Goal: Communication & Community: Answer question/provide support

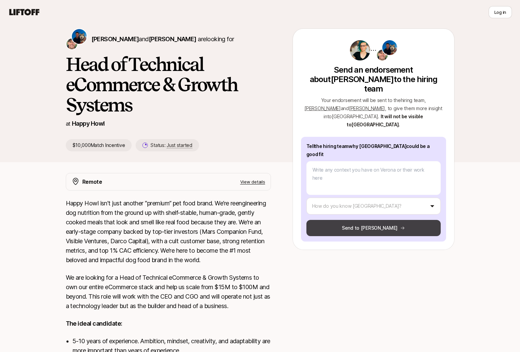
scroll to position [35, 0]
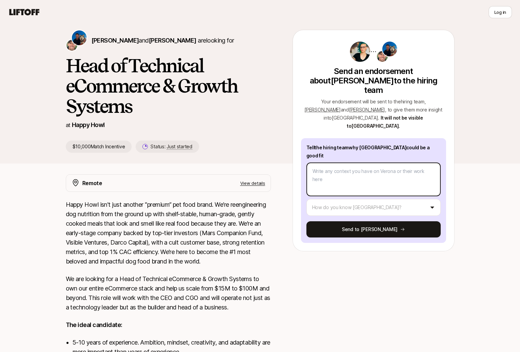
type textarea "x"
type textarea "I"
type textarea "x"
type textarea "If"
type textarea "x"
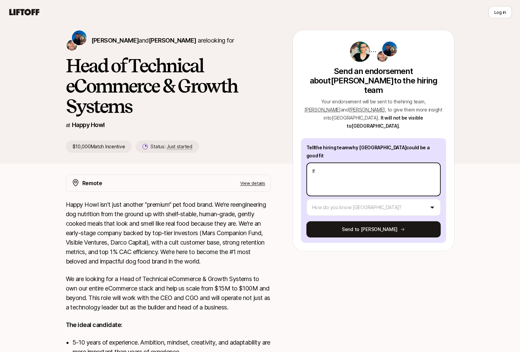
type textarea "If"
type textarea "x"
type textarea "If th"
type textarea "x"
type textarea "If the"
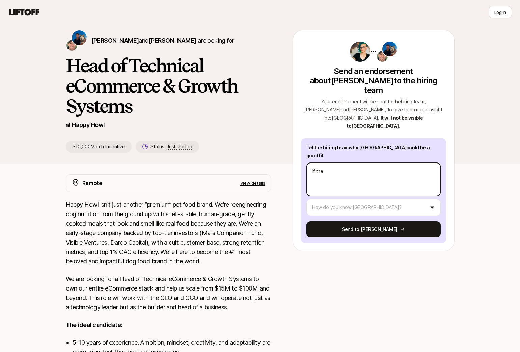
type textarea "x"
type textarea "If ther"
type textarea "x"
type textarea "If there"
type textarea "x"
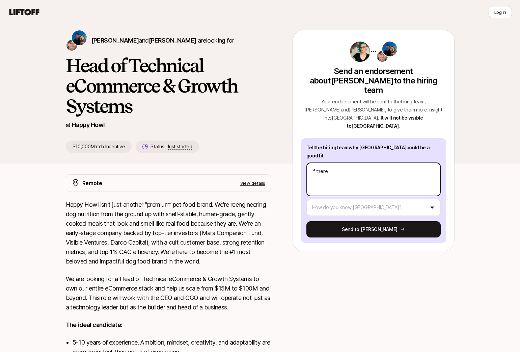
type textarea "If there"
type textarea "x"
type textarea "If there i"
type textarea "x"
type textarea "If there i"
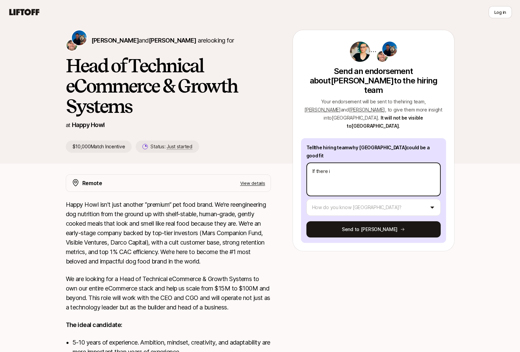
type textarea "x"
type textarea "If there i"
type textarea "x"
type textarea "If there is"
type textarea "x"
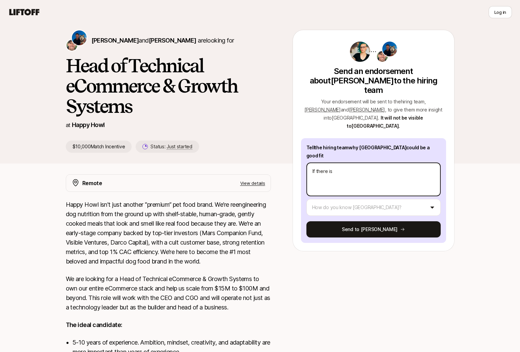
type textarea "If there is"
type textarea "x"
type textarea "If there is so"
type textarea "x"
type textarea "If there is som"
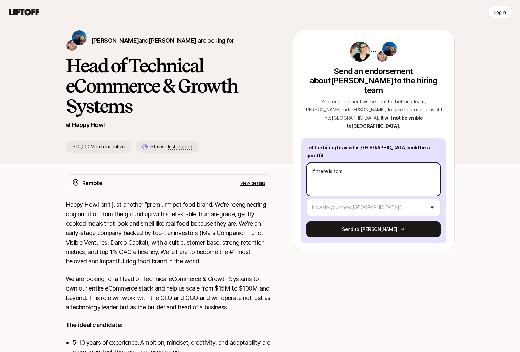
type textarea "x"
type textarea "If there is someo"
type textarea "x"
type textarea "If there is someone"
type textarea "x"
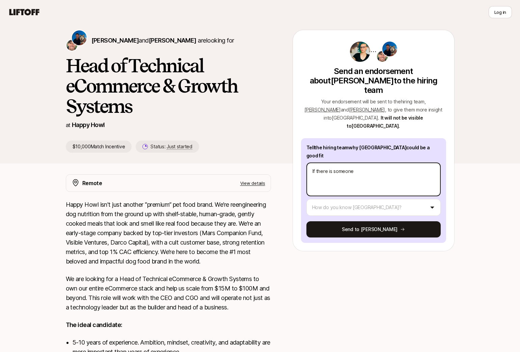
type textarea "If there is someone"
type textarea "x"
type textarea "If there is someone w"
type textarea "x"
type textarea "If there is someone wh"
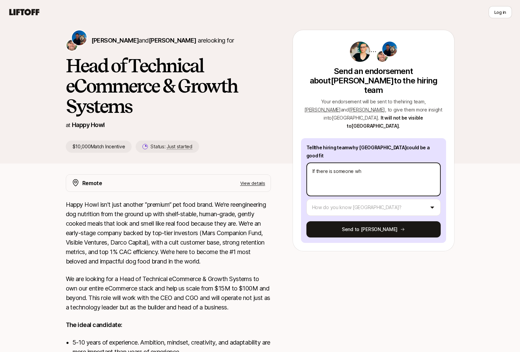
type textarea "x"
type textarea "If there is someone who"
type textarea "x"
type textarea "If there is someone who"
type textarea "x"
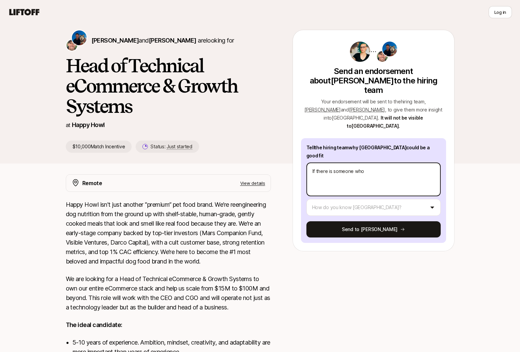
type textarea "If there is someone who c"
type textarea "x"
type textarea "If there is someone who co"
type textarea "x"
type textarea "If there is someone who cou"
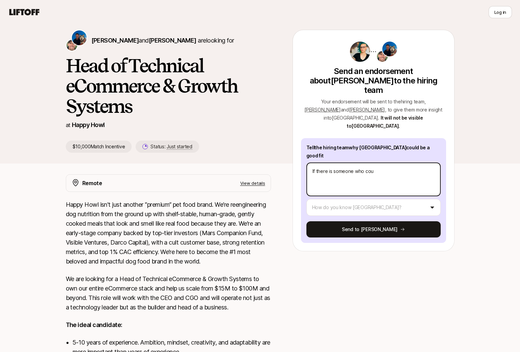
type textarea "x"
type textarea "If there is someone who coul"
type textarea "x"
type textarea "If there is someone who could"
type textarea "x"
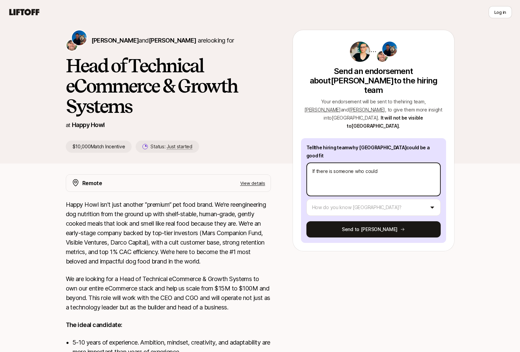
type textarea "If there is someone who could"
type textarea "x"
type textarea "If there is someone who could be"
type textarea "x"
type textarea "If there is someone who could be"
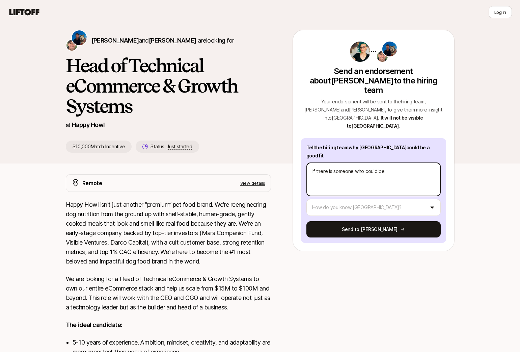
type textarea "x"
type textarea "If there is someone who could be c"
type textarea "x"
type textarea "If there is someone who could be cr"
type textarea "x"
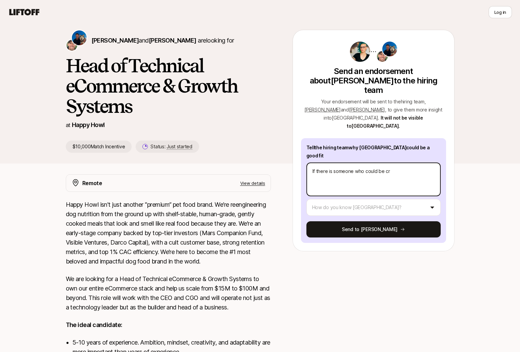
type textarea "If there is someone who could be cro"
type textarea "x"
type textarea "If there is someone who could be crow"
type textarea "x"
type textarea "If there is someone who could be crown"
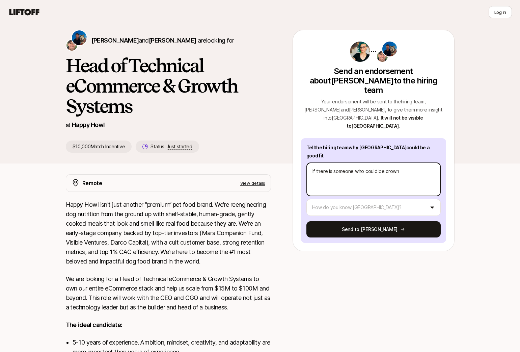
type textarea "x"
type textarea "If there is someone who could be crowne"
type textarea "x"
type textarea "If there is someone who could be crowne"
type textarea "x"
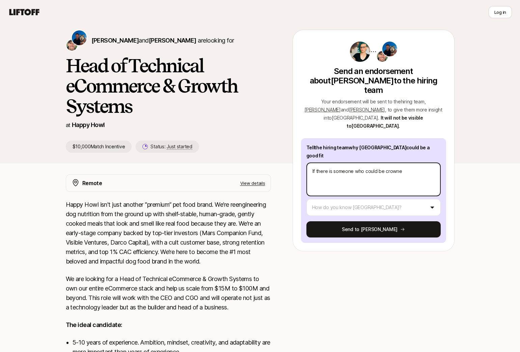
type textarea "If there is someone who could be crowne"
type textarea "x"
type textarea "If there is someone who could be crowned"
type textarea "x"
type textarea "If there is someone who could be crowned"
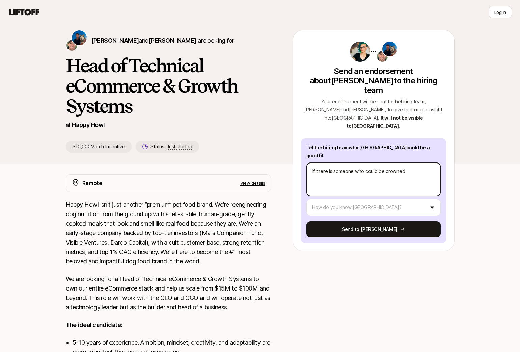
type textarea "x"
type textarea "If there is someone who could be crowned ""
type textarea "x"
type textarea "If there is someone who could be crowned "C"
type textarea "x"
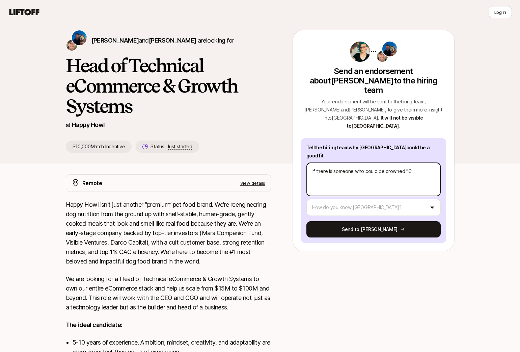
type textarea "If there is someone who could be crowned "Ch"
type textarea "x"
type textarea "If there is someone who could be crowned "Cha"
type textarea "x"
type textarea "If there is someone who could be crowned "Cham"
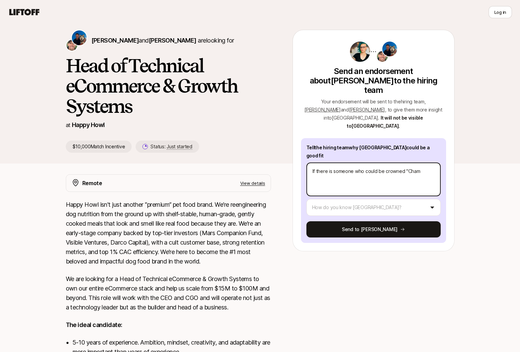
type textarea "x"
type textarea "If there is someone who could be crowned "Champ"
type textarea "x"
type textarea "If there is someone who could be crowned "Champi"
type textarea "x"
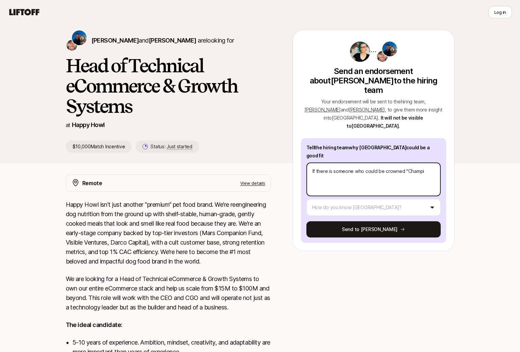
type textarea "If there is someone who could be crowned "Champio"
type textarea "x"
type textarea "If there is someone who could be crowned "Champion"
type textarea "x"
type textarea "If there is someone who could be crowned "Champion"
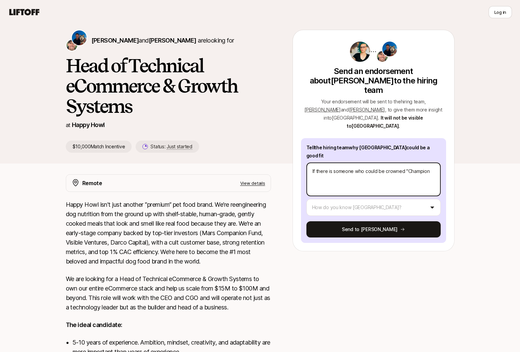
type textarea "x"
type textarea "If there is someone who could be crowned "Champion o"
type textarea "x"
type textarea "If there is someone who could be crowned "Champion of"
type textarea "x"
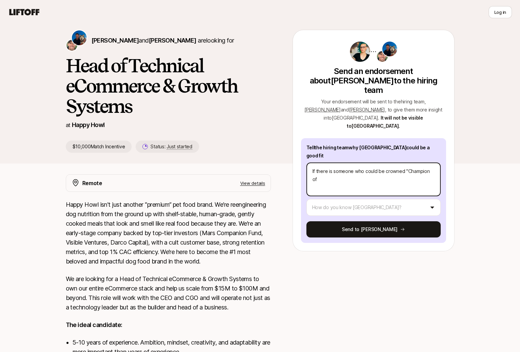
type textarea "If there is someone who could be crowned "Champion of"
type textarea "x"
type textarea "If there is someone who could be crowned "Champion of D"
type textarea "x"
type textarea "If there is someone who could be crowned "Champion of Do"
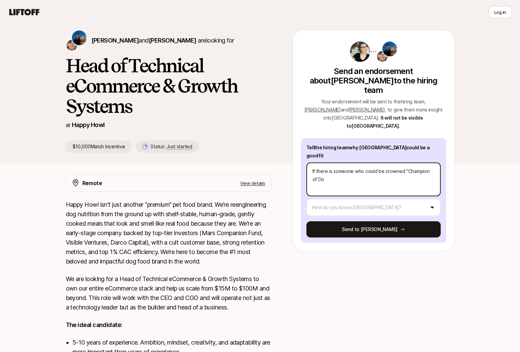
type textarea "x"
type textarea "If there is someone who could be crowned "Champion of Dog"
type textarea "x"
type textarea "If there is someone who could be crowned "Champion of Do"
type textarea "x"
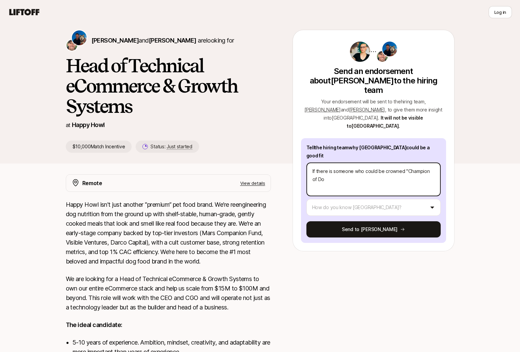
type textarea "If there is someone who could be crowned "Champion of D"
type textarea "x"
type textarea "If there is someone who could be crowned "Champion of"
type textarea "x"
type textarea "If there is someone who could be crowned "Champion of th"
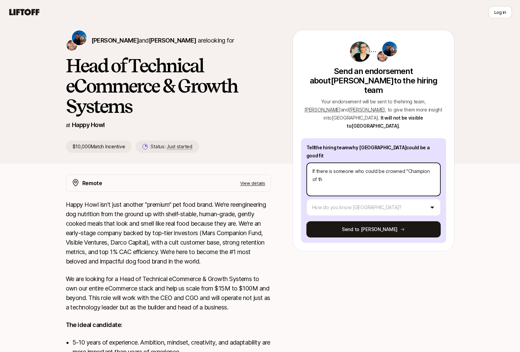
type textarea "x"
type textarea "If there is someone who could be crowned "Champion of the"
type textarea "x"
type textarea "If there is someone who could be crowned "Champion of the"
type textarea "x"
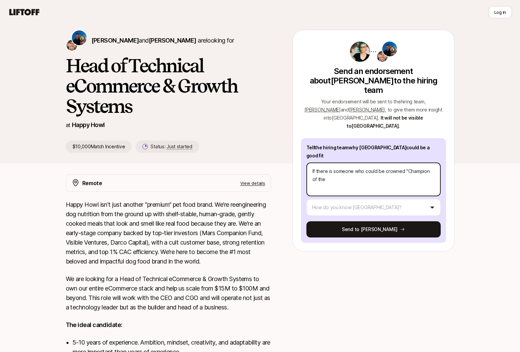
type textarea "If there is someone who could be crowned "Champion of the D"
type textarea "x"
type textarea "If there is someone who could be crowned "Champion of the"
type textarea "x"
type textarea "If there is someone who could be crowned "Champion of the"
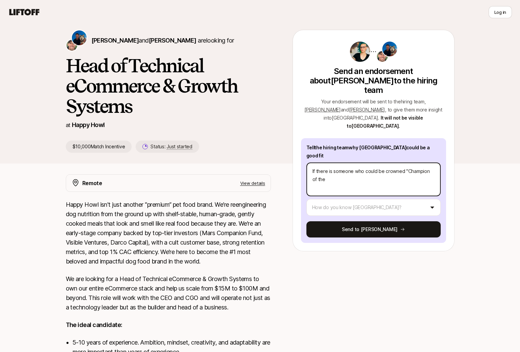
type textarea "x"
type textarea "If there is someone who could be crowned "Champion of th"
type textarea "x"
type textarea "If there is someone who could be crowned "Champion of t"
type textarea "x"
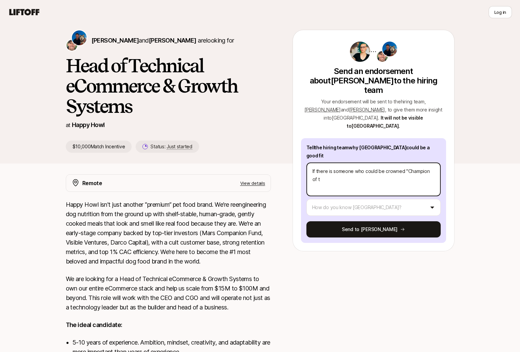
type textarea "If there is someone who could be crowned "Champion of"
type textarea "x"
type textarea "If there is someone who could be crowned "Champion of a"
type textarea "x"
type textarea "If there is someone who could be crowned "Champion of al"
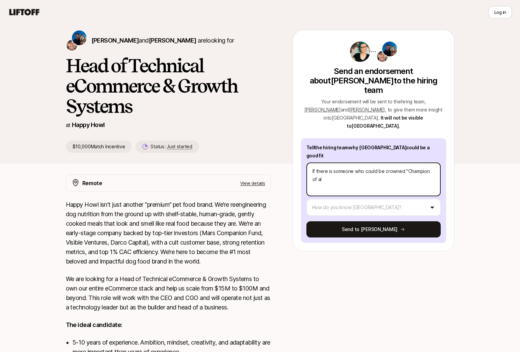
type textarea "x"
type textarea "If there is someone who could be crowned "Champion of all"
type textarea "x"
type textarea "If there is someone who could be crowned "Champion of all"
type textarea "x"
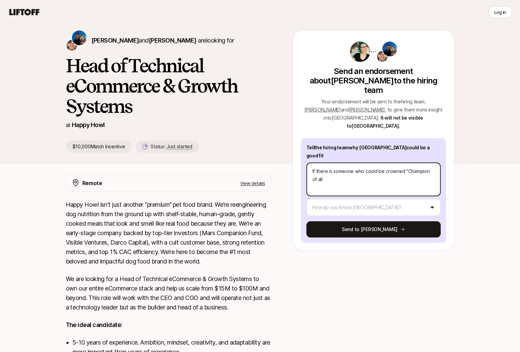
type textarea "If there is someone who could be crowned "Champion of all"
type textarea "x"
type textarea "If there is someone who could be crowned "Champion of al"
type textarea "x"
type textarea "If there is someone who could be crowned "Champion of a"
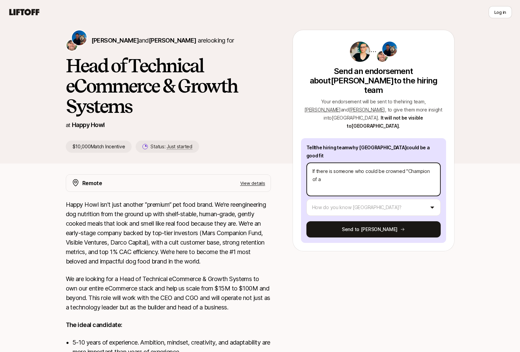
type textarea "x"
type textarea "If there is someone who could be crowned "Champion of"
type textarea "x"
type textarea "If there is someone who could be crowned "Champion of A"
type textarea "x"
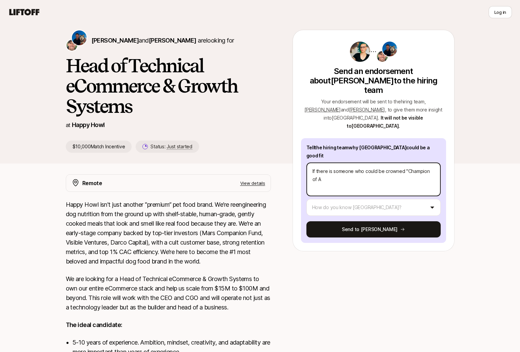
type textarea "If there is someone who could be crowned "Champion of Al"
type textarea "x"
type textarea "If there is someone who could be crowned "Champion of All"
type textarea "x"
type textarea "If there is someone who could be crowned "Champion of All"
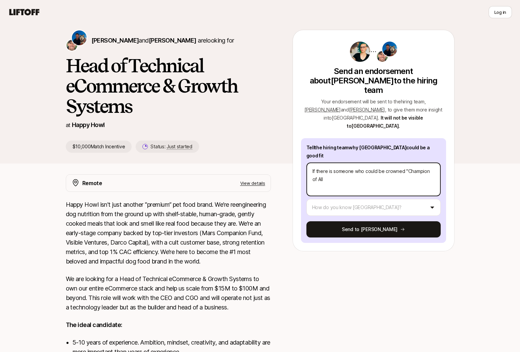
type textarea "x"
type textarea "If there is someone who could be crowned "Champion of All D"
type textarea "x"
type textarea "If there is someone who could be crowned "Champion of All Do"
type textarea "x"
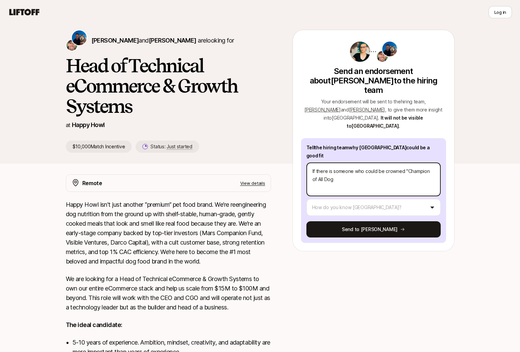
type textarea "If there is someone who could be crowned "Champion of All Dogs"
type textarea "x"
type textarea "If there is someone who could be crowned "Champion of All Dogs""
type textarea "x"
type textarea "If there is someone who could be crowned "Champion of All Dogs""
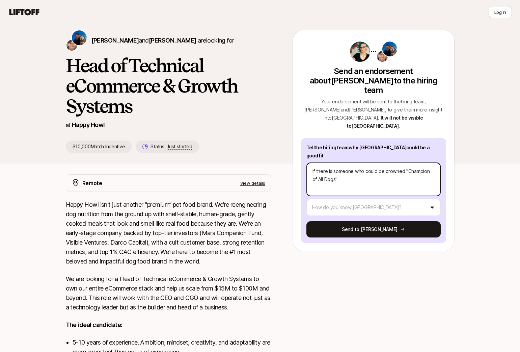
type textarea "x"
type textarea "If there is someone who could be crowned "Champion of All Dogs" i"
type textarea "x"
type textarea "If there is someone who could be crowned "Champion of All Dogs" it"
type textarea "x"
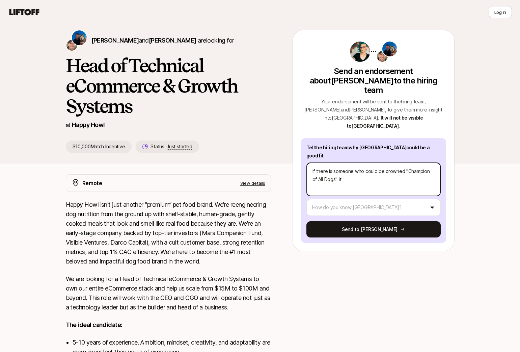
type textarea "If there is someone who could be crowned "Champion of All Dogs" it"
type textarea "x"
type textarea "If there is someone who could be crowned "Champion of All Dogs" it w"
type textarea "x"
type textarea "If there is someone who could be crowned "Champion of All Dogs" it wo"
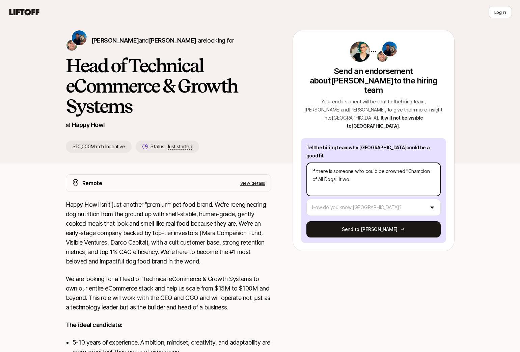
type textarea "x"
type textarea "If there is someone who could be crowned "Champion of All Dogs" it wou"
type textarea "x"
type textarea "If there is someone who could be crowned "Champion of All Dogs" it woul"
type textarea "x"
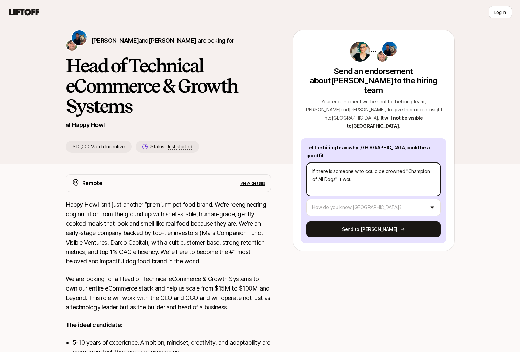
type textarea "If there is someone who could be crowned "Champion of All Dogs" it would"
type textarea "x"
type textarea "If there is someone who could be crowned "Champion of All Dogs" it would"
type textarea "x"
type textarea "If there is someone who could be crowned "Champion of All Dogs" it would b"
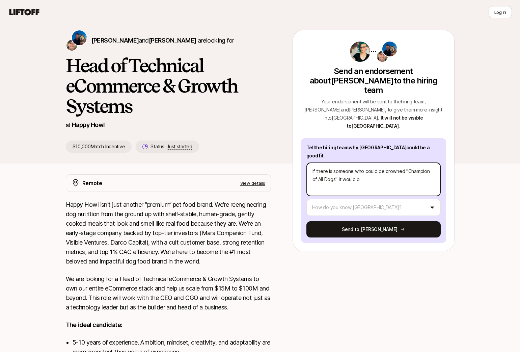
type textarea "x"
type textarea "If there is someone who could be crowned "Champion of All Dogs" it would be"
type textarea "x"
type textarea "If there is someone who could be crowned "Champion of All Dogs" it would be"
type textarea "x"
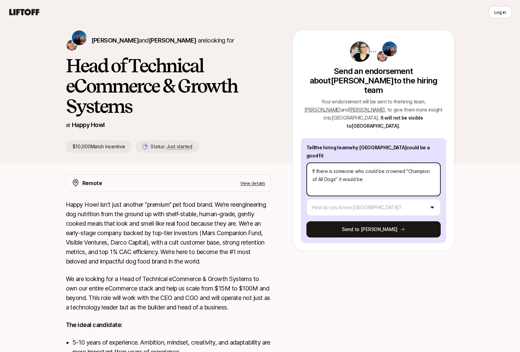
type textarea "If there is someone who could be crowned "Champion of All Dogs" it would be V"
type textarea "x"
type textarea "If there is someone who could be crowned "Champion of All Dogs" it would be Ve"
type textarea "x"
type textarea "If there is someone who could be crowned "Champion of All Dogs" it would be Vero"
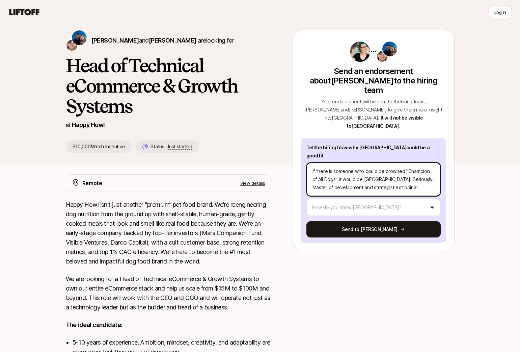
click at [410, 162] on textarea "If there is someone who could be crowned "Champion of All Dogs" it would be [GE…" at bounding box center [373, 179] width 134 height 34
click at [391, 162] on textarea "If there is someone who could be crowned "Champion of All Dogs" it would be [GE…" at bounding box center [373, 179] width 134 height 34
paste textarea "aordinaire"
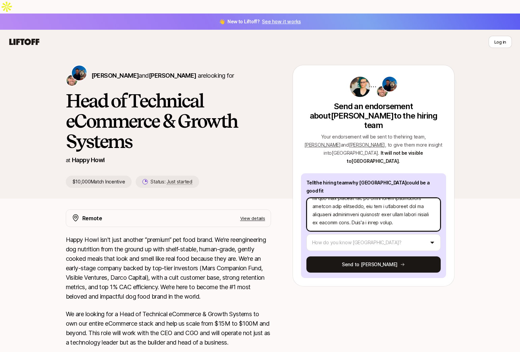
scroll to position [0, 0]
paste textarea "anyone deserves the title “Champion of All Dogs,” it’s [GEOGRAPHIC_DATA]. Serio…"
click at [316, 197] on textarea "If anyone deserves the title “Champion of All Dogs,” it’s [GEOGRAPHIC_DATA]. Se…" at bounding box center [373, 214] width 134 height 34
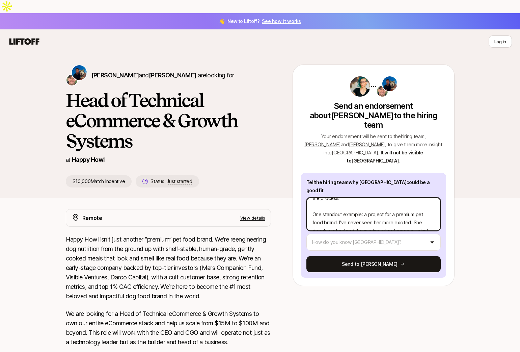
scroll to position [0, 0]
click at [337, 197] on textarea "If anyone deserves the title “Champion of All Dogs,” it’s [GEOGRAPHIC_DATA]. Se…" at bounding box center [373, 214] width 134 height 34
click at [375, 197] on textarea "If anyone deserves the title “Champion of All Dogs,” it’s [GEOGRAPHIC_DATA]. Se…" at bounding box center [373, 214] width 134 height 34
click at [399, 197] on textarea "If anyone deserves the title “Champion of All Dogs,” it’s [GEOGRAPHIC_DATA]. Se…" at bounding box center [373, 214] width 134 height 34
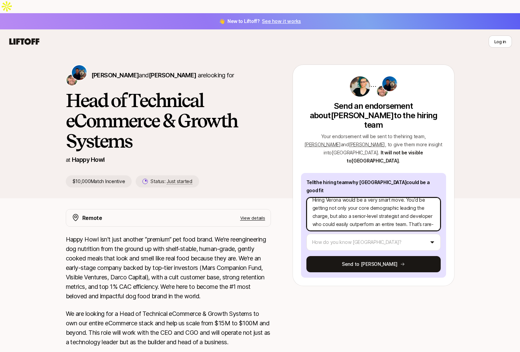
scroll to position [154, 0]
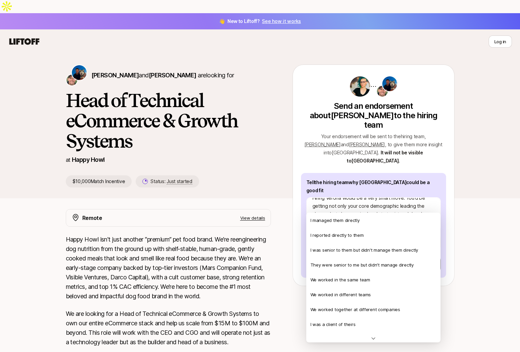
click at [369, 204] on html "👋 New to Liftoff? See how it works Log in Log in [PERSON_NAME] and [PERSON_NAME…" at bounding box center [260, 176] width 520 height 352
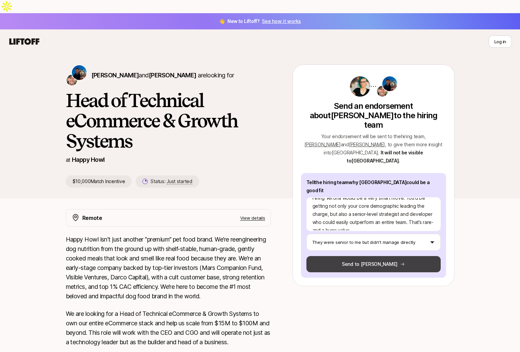
click at [379, 256] on button "Send to [PERSON_NAME]" at bounding box center [373, 264] width 134 height 16
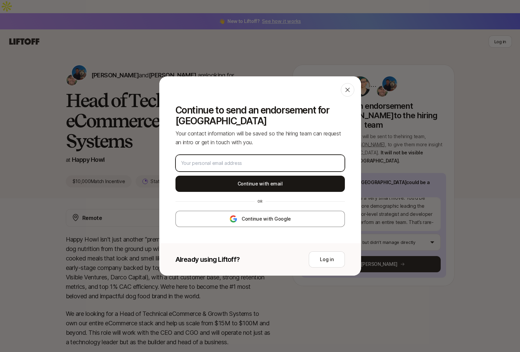
click at [289, 161] on input "email" at bounding box center [260, 163] width 158 height 8
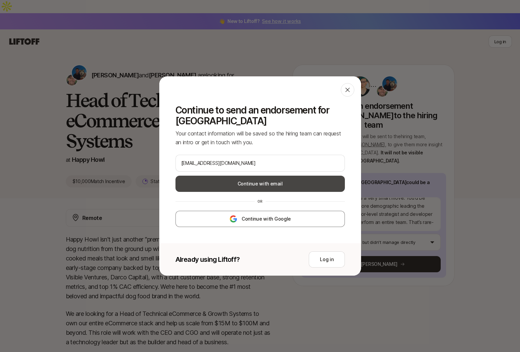
click at [301, 187] on button "Continue with email" at bounding box center [259, 183] width 169 height 16
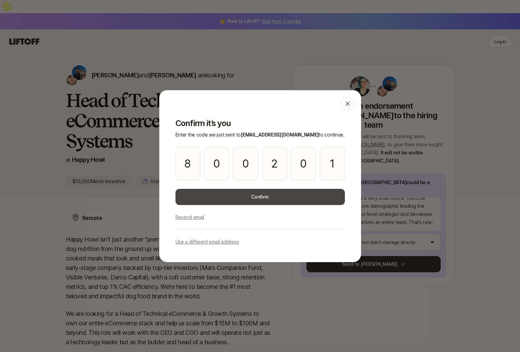
click at [313, 192] on button "Confirm" at bounding box center [259, 197] width 169 height 16
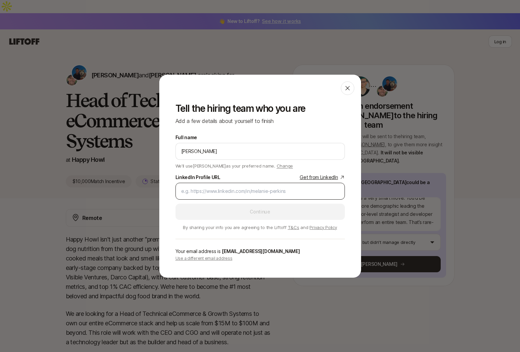
click at [277, 185] on div at bounding box center [259, 191] width 169 height 17
click at [275, 191] on input "LinkedIn Profile URL Get from LinkedIn" at bounding box center [260, 191] width 158 height 8
paste input "[URL][DOMAIN_NAME]"
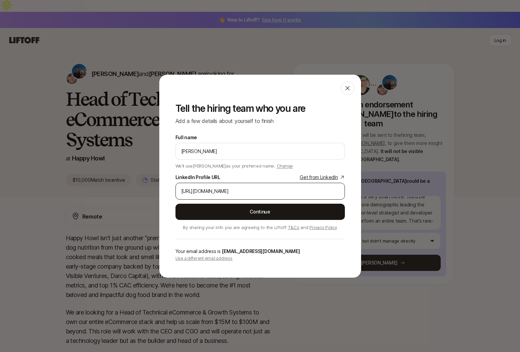
scroll to position [2, 0]
click at [339, 191] on div "[URL][DOMAIN_NAME]" at bounding box center [259, 191] width 169 height 17
drag, startPoint x: 331, startPoint y: 193, endPoint x: 251, endPoint y: 195, distance: 80.7
click at [275, 194] on div "[URL][DOMAIN_NAME]" at bounding box center [259, 191] width 169 height 17
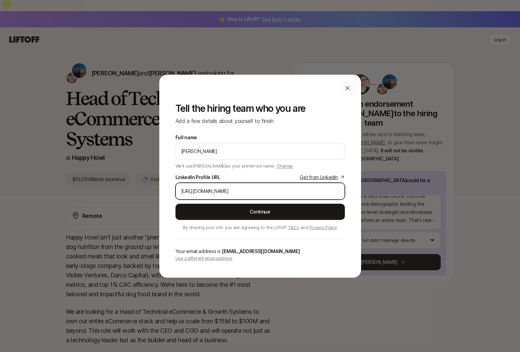
drag, startPoint x: 278, startPoint y: 191, endPoint x: 395, endPoint y: 190, distance: 116.4
click at [395, 190] on div "Tell the hiring team who you are Add a few details about yourself to finish Ful…" at bounding box center [260, 175] width 520 height 203
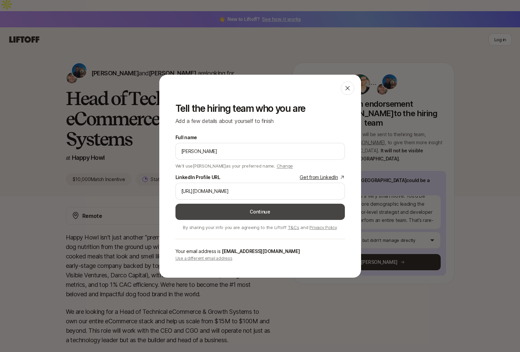
click at [331, 211] on button "Continue" at bounding box center [259, 211] width 169 height 16
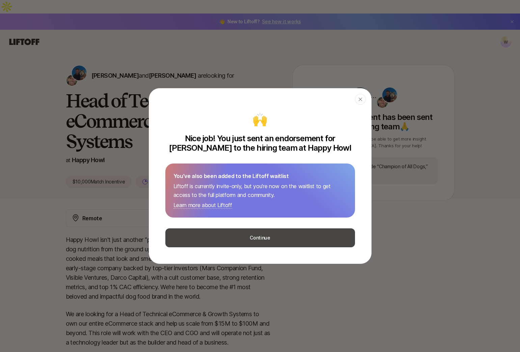
click at [352, 235] on button "Continue" at bounding box center [260, 237] width 190 height 19
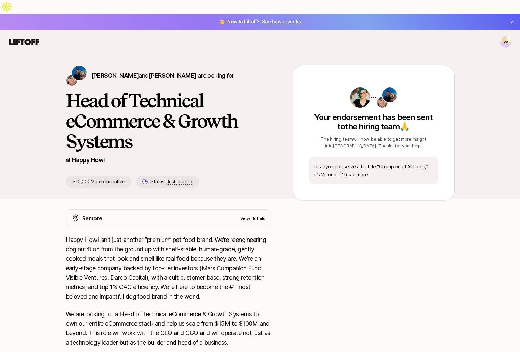
click at [29, 38] on icon at bounding box center [24, 41] width 30 height 6
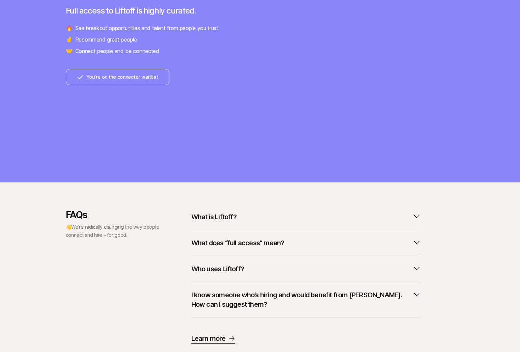
scroll to position [135, 0]
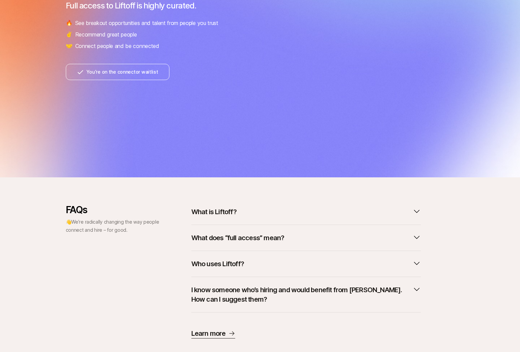
click at [421, 255] on div "FAQs 👋 We’re radically changing the way people connect and hire – for good. Wha…" at bounding box center [260, 271] width 389 height 134
click at [413, 259] on icon "button" at bounding box center [417, 263] width 8 height 8
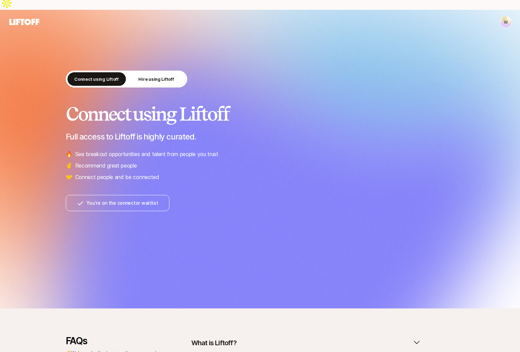
scroll to position [0, 0]
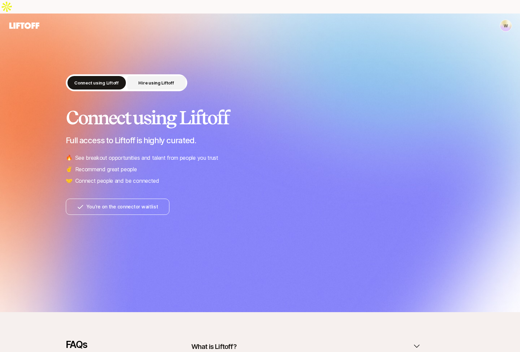
click at [164, 76] on button "Hire using Liftoff" at bounding box center [156, 82] width 58 height 13
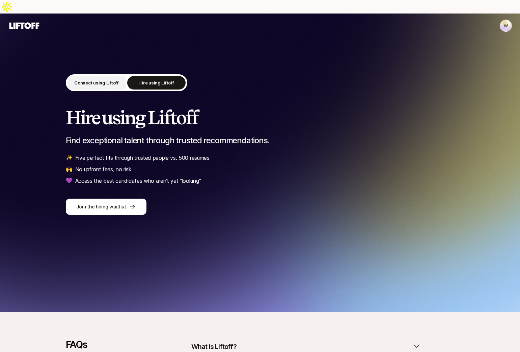
click at [98, 79] on p "Connect using Liftoff" at bounding box center [96, 82] width 45 height 7
